Goal: Task Accomplishment & Management: Use online tool/utility

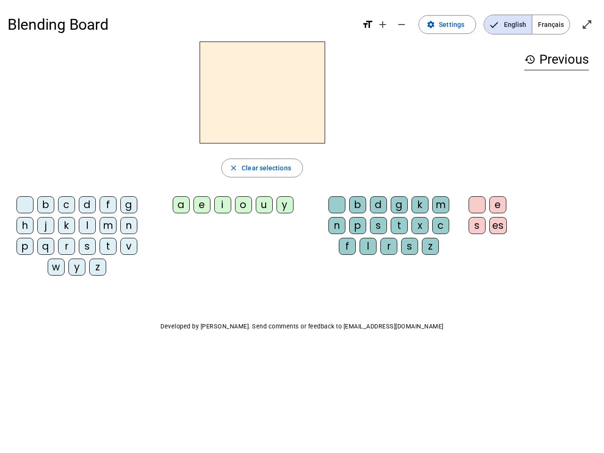
click at [383, 25] on mat-icon "add" at bounding box center [382, 24] width 11 height 11
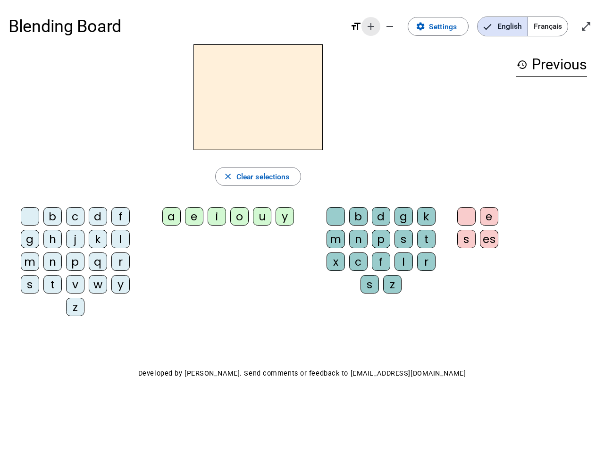
click at [402, 25] on div "Blending Board format_size add remove settings Settings English Français open_i…" at bounding box center [301, 26] width 587 height 36
click at [448, 25] on span "Settings" at bounding box center [443, 26] width 28 height 13
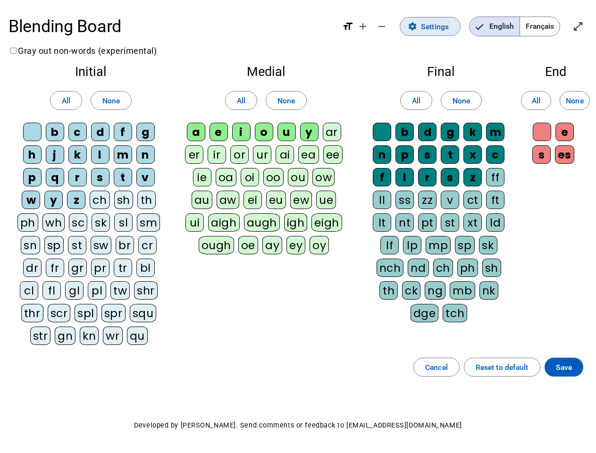
click at [508, 25] on span "English" at bounding box center [495, 26] width 50 height 19
click at [551, 25] on span "Français" at bounding box center [540, 26] width 40 height 19
click at [551, 25] on span "Français" at bounding box center [533, 26] width 54 height 19
click at [587, 25] on span "Enter full screen" at bounding box center [578, 26] width 23 height 23
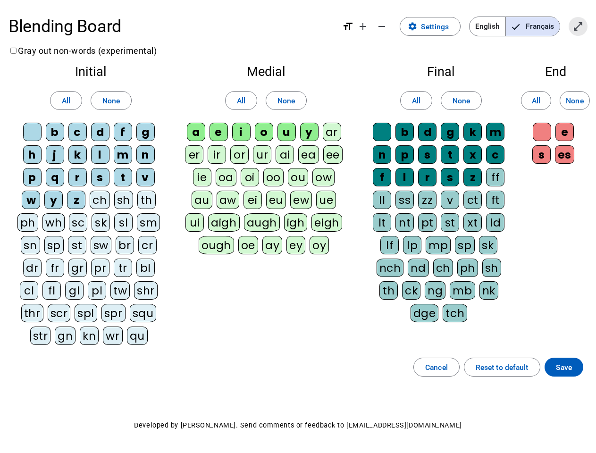
click at [262, 168] on letter-bubble "oi" at bounding box center [252, 179] width 23 height 23
click at [27, 207] on div "w" at bounding box center [31, 200] width 18 height 18
